Goal: Task Accomplishment & Management: Manage account settings

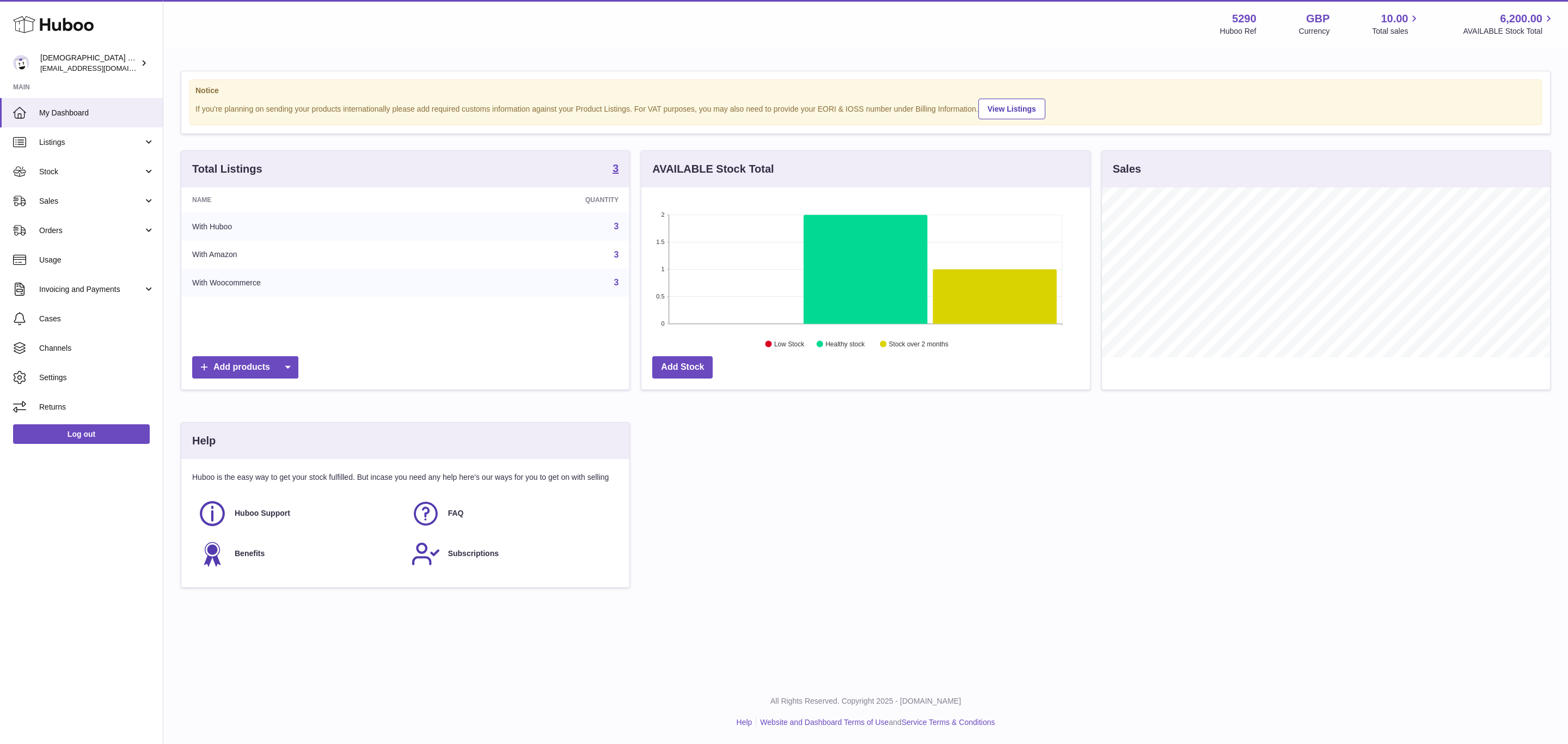
scroll to position [170, 448]
click at [71, 376] on span "Settings" at bounding box center [97, 377] width 116 height 10
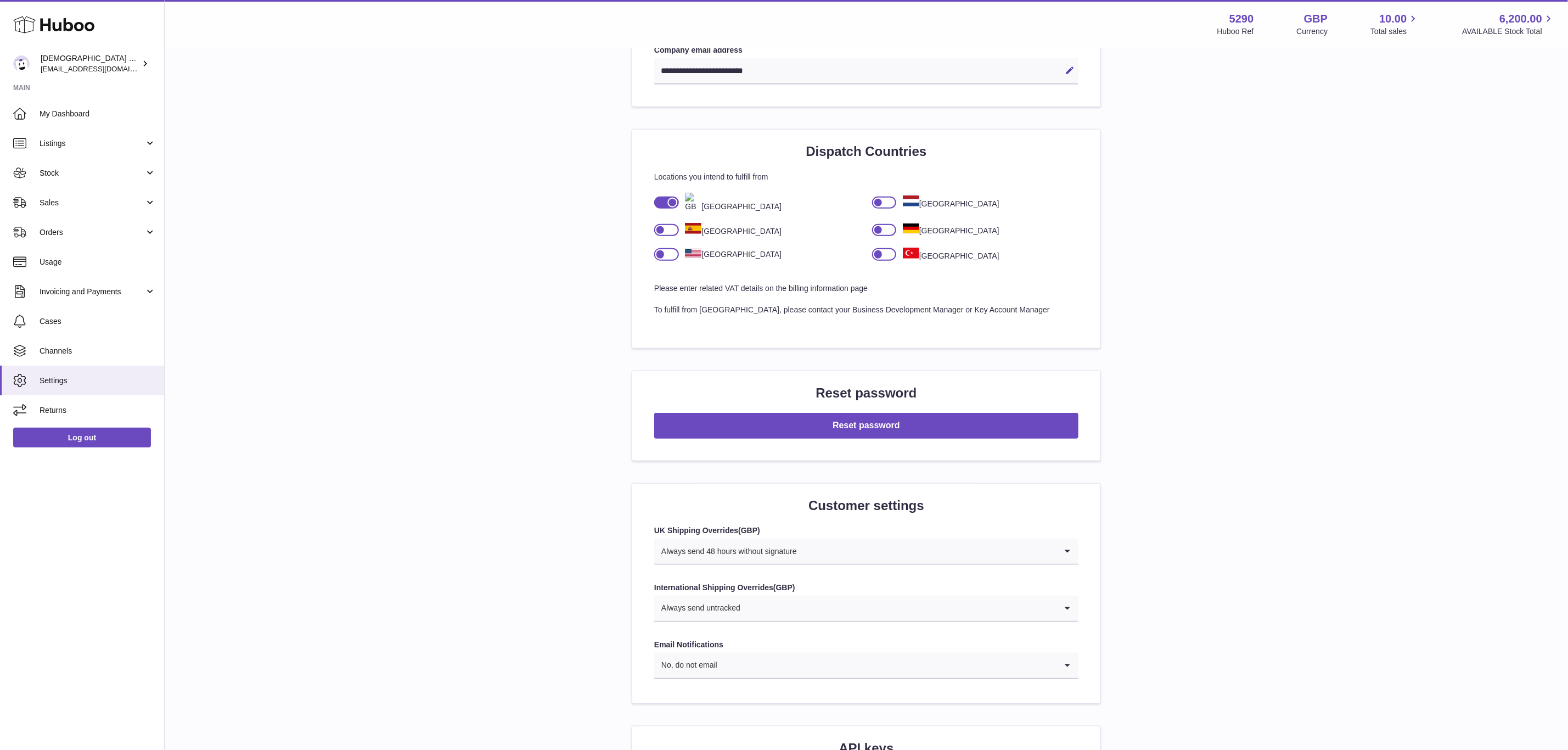
scroll to position [1108, 0]
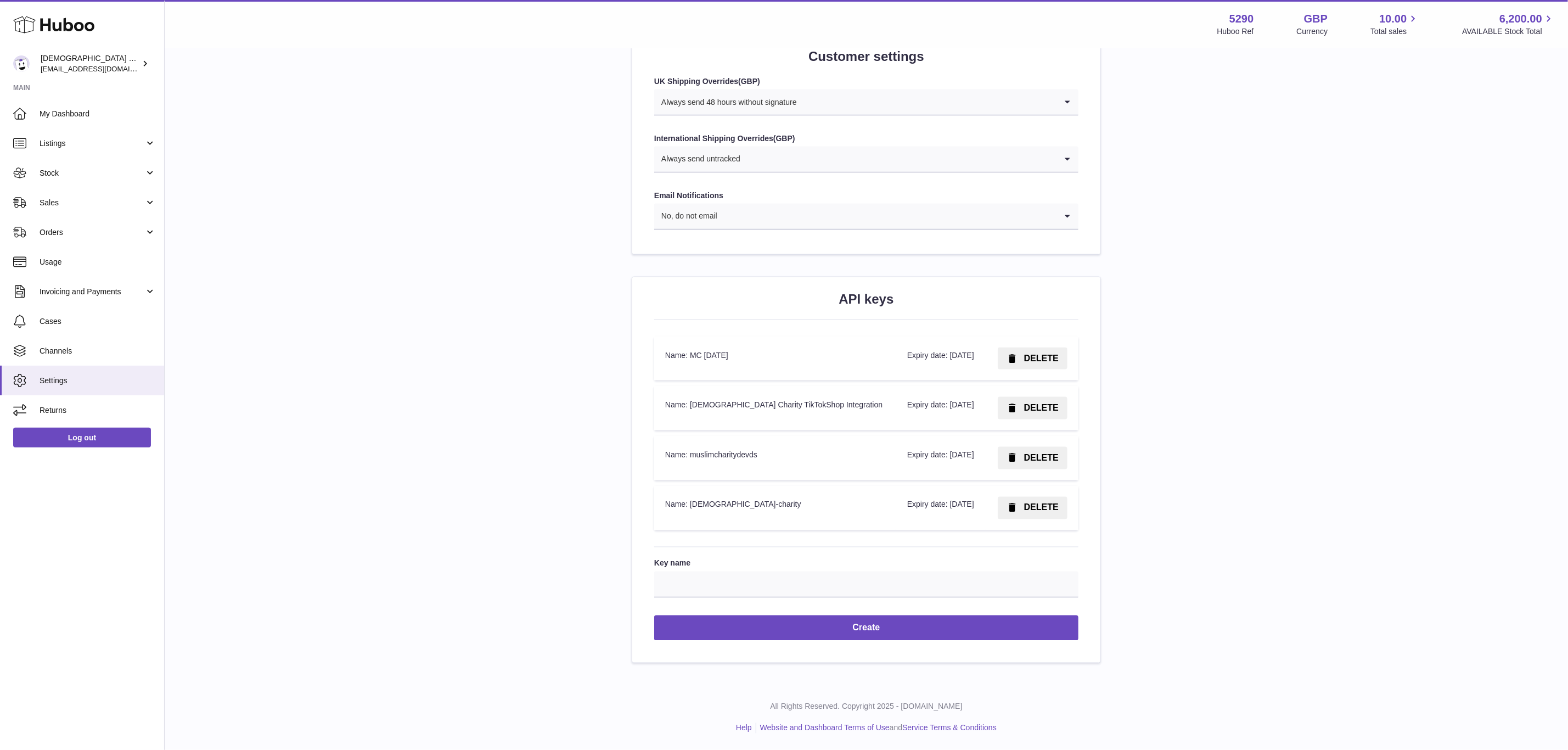
click at [957, 567] on label "Key name" at bounding box center [867, 563] width 424 height 11
click at [957, 571] on input "Key name" at bounding box center [867, 584] width 424 height 27
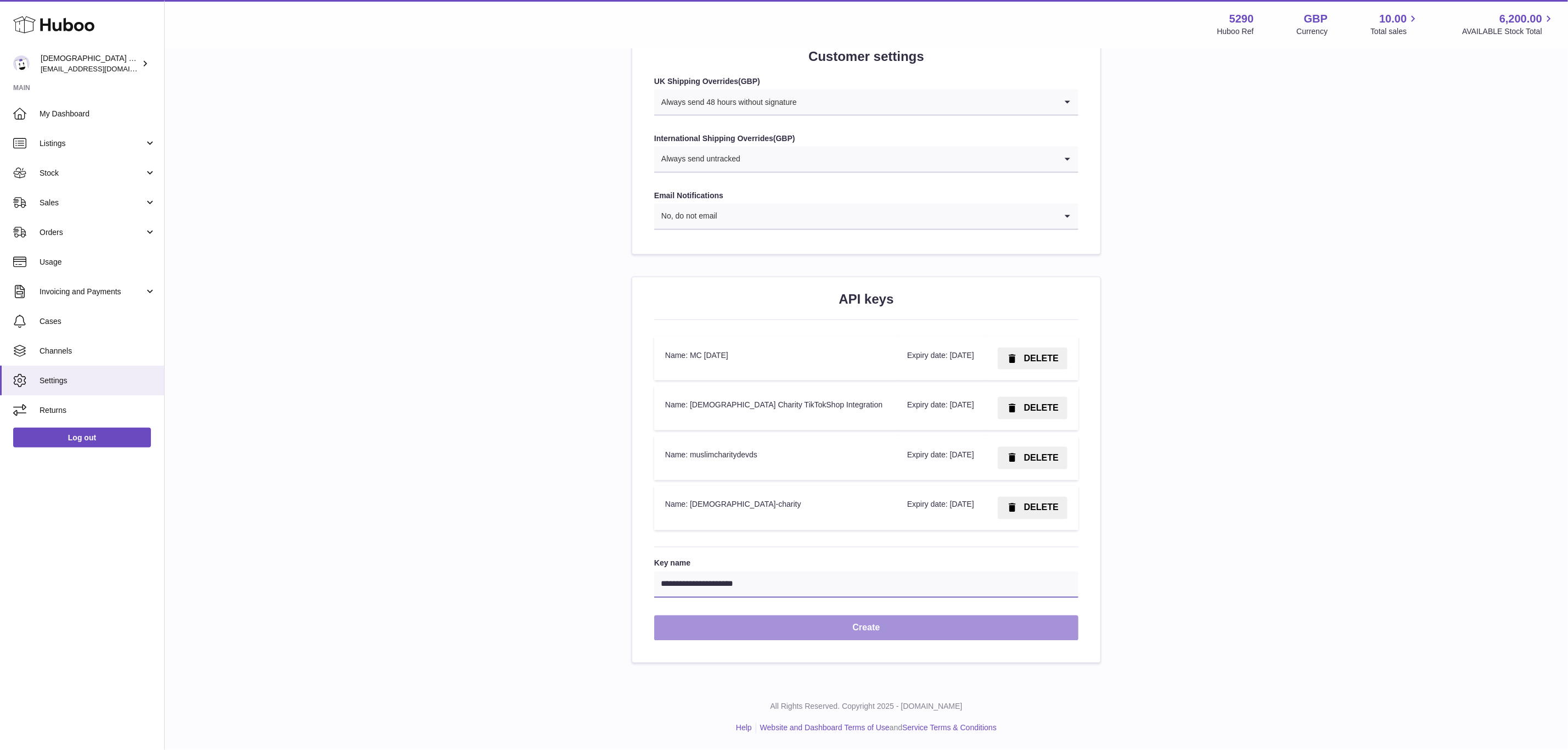
type input "**********"
click at [893, 617] on button "Create" at bounding box center [867, 629] width 424 height 26
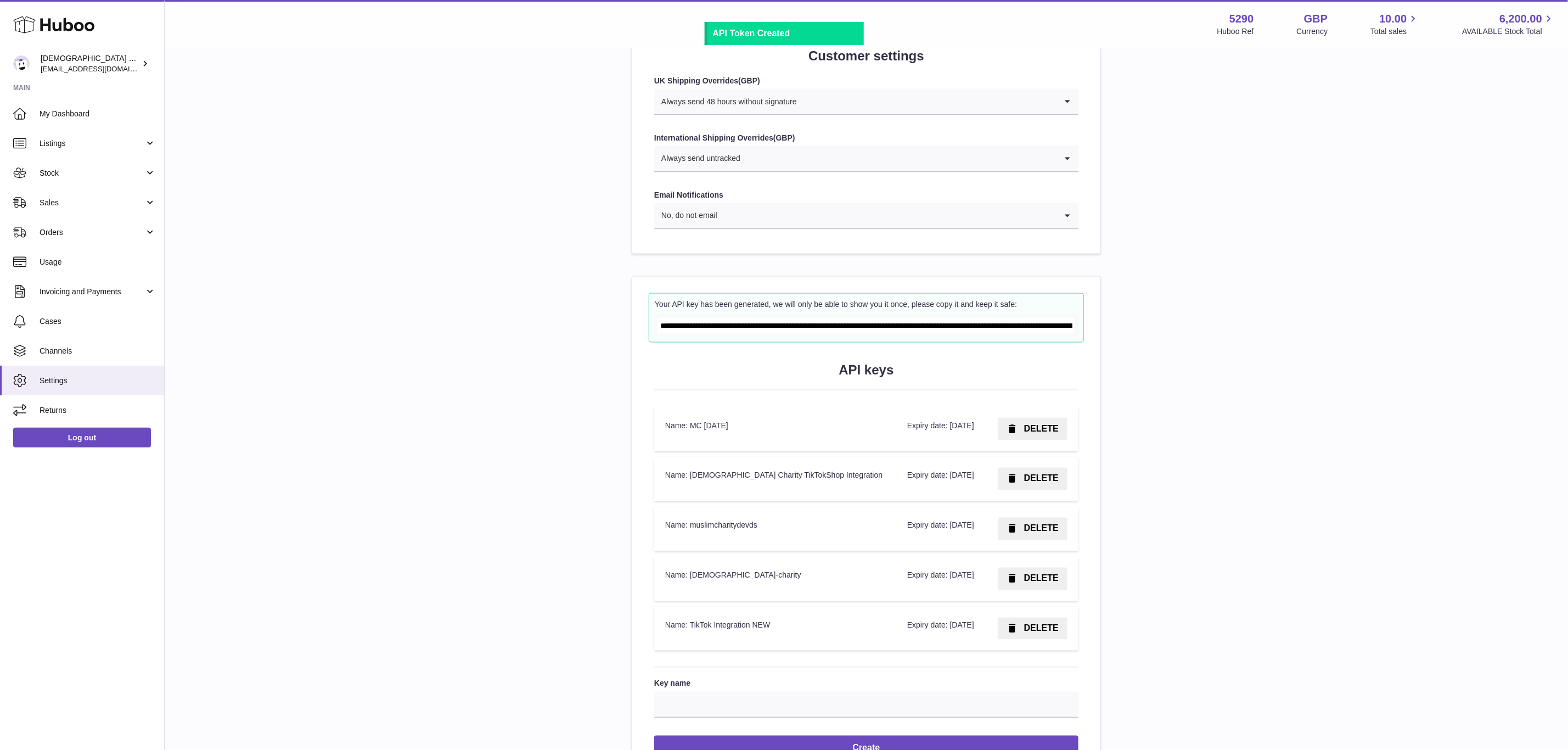
click at [816, 333] on input "**********" at bounding box center [867, 326] width 417 height 16
click at [1046, 481] on span "DELETE" at bounding box center [1041, 479] width 35 height 10
drag, startPoint x: 1043, startPoint y: 488, endPoint x: 1084, endPoint y: 506, distance: 44.8
click at [1043, 483] on span "Confirm" at bounding box center [1041, 479] width 33 height 10
